Goal: Information Seeking & Learning: Learn about a topic

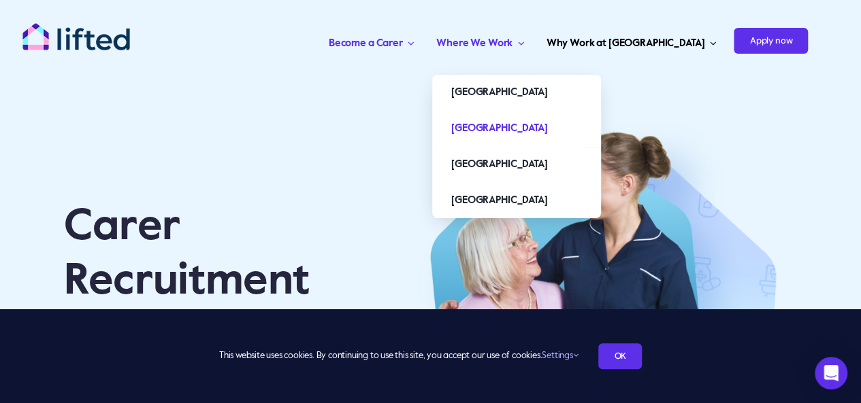
click at [536, 120] on span "[GEOGRAPHIC_DATA]" at bounding box center [499, 129] width 96 height 22
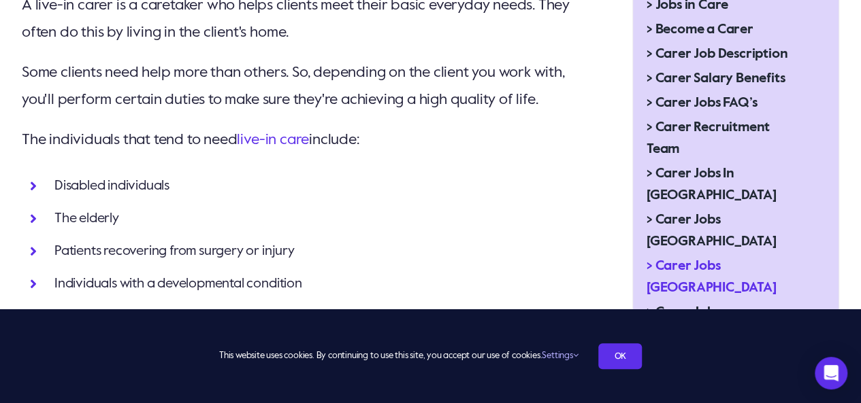
scroll to position [635, 0]
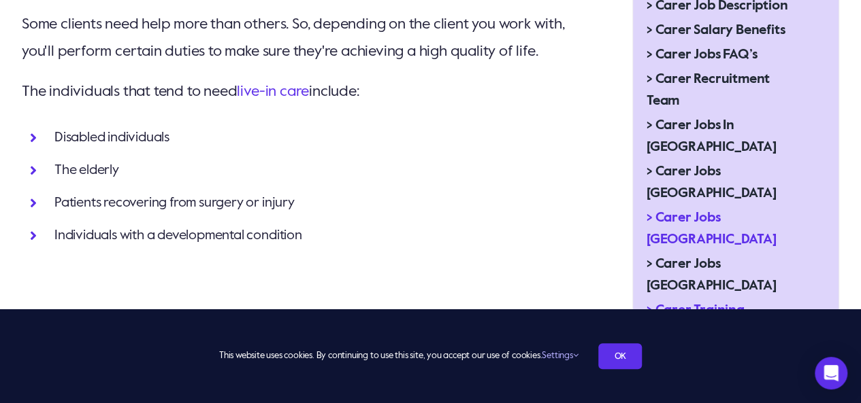
click at [693, 300] on span "> Carer Training" at bounding box center [695, 311] width 98 height 22
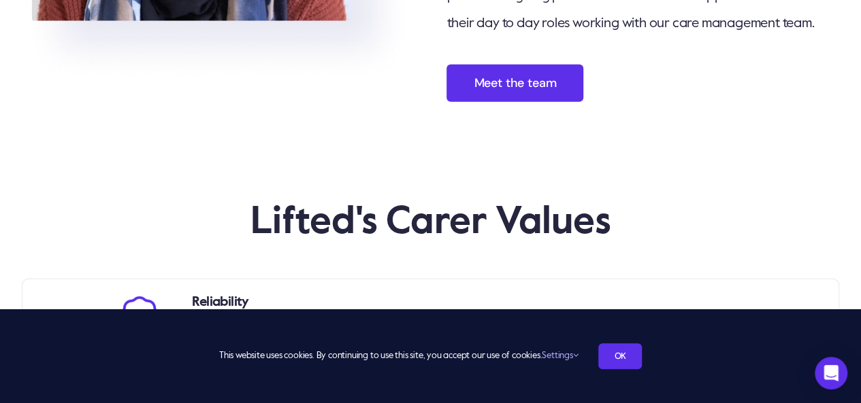
scroll to position [1814, 0]
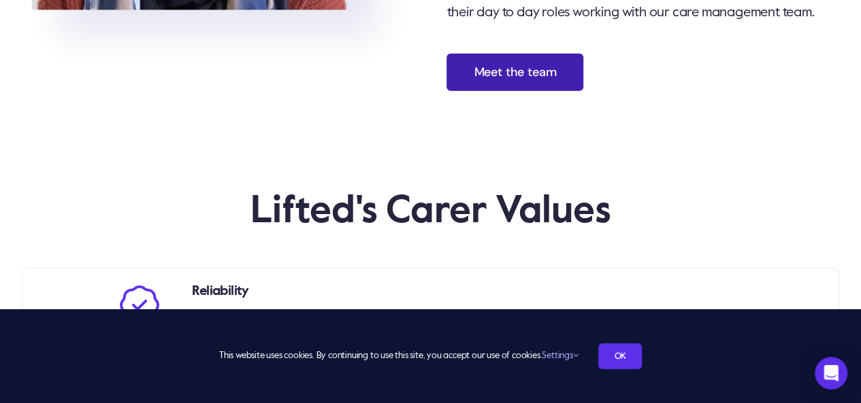
click at [536, 80] on span "Meet the team" at bounding box center [514, 72] width 82 height 14
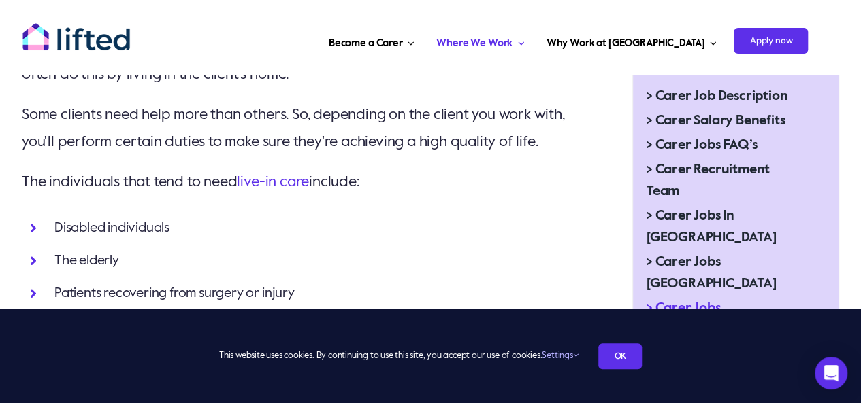
scroll to position [544, 0]
click at [683, 168] on span "> Carer Recruitment Team" at bounding box center [724, 181] width 156 height 44
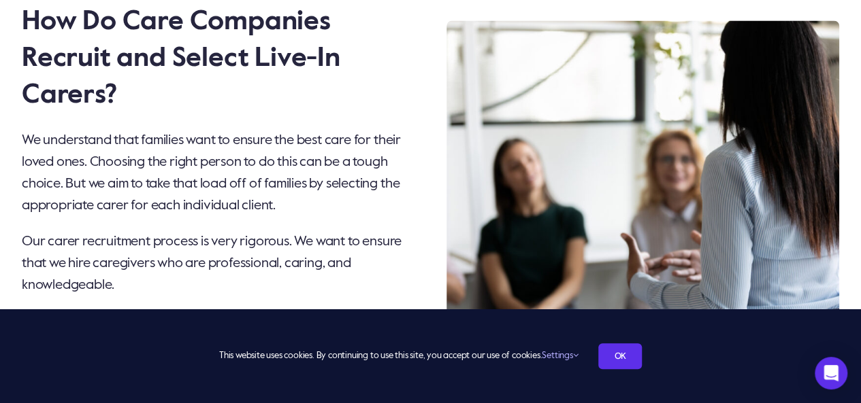
scroll to position [997, 0]
